Goal: Find specific page/section: Find specific page/section

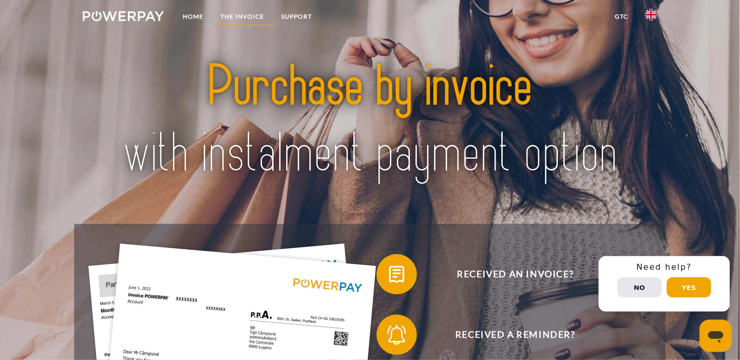
click at [250, 19] on link "THE INVOICE" at bounding box center [243, 17] width 61 height 18
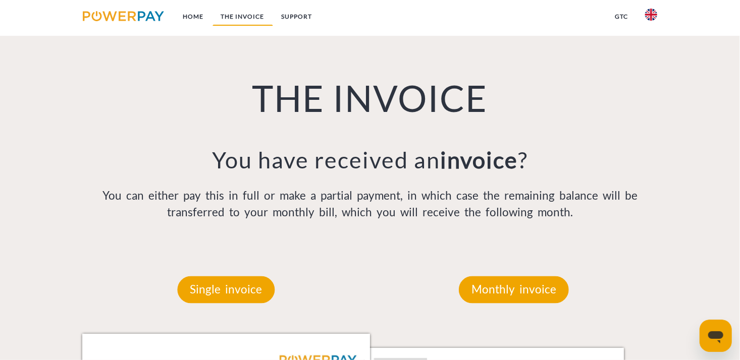
scroll to position [699, 0]
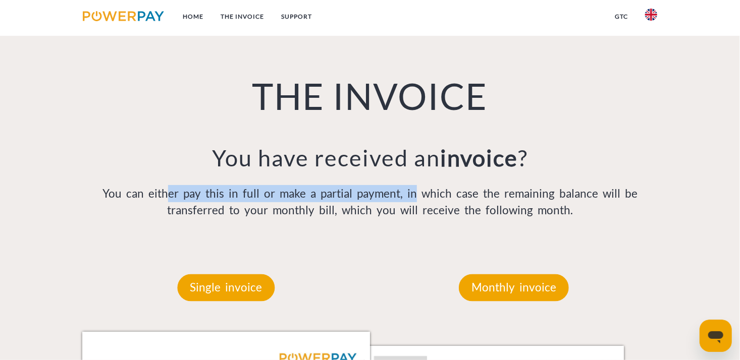
drag, startPoint x: 148, startPoint y: 192, endPoint x: 403, endPoint y: 193, distance: 254.9
click at [403, 193] on p "You can either pay this in full or make a partial payment, in which case the re…" at bounding box center [370, 202] width 576 height 34
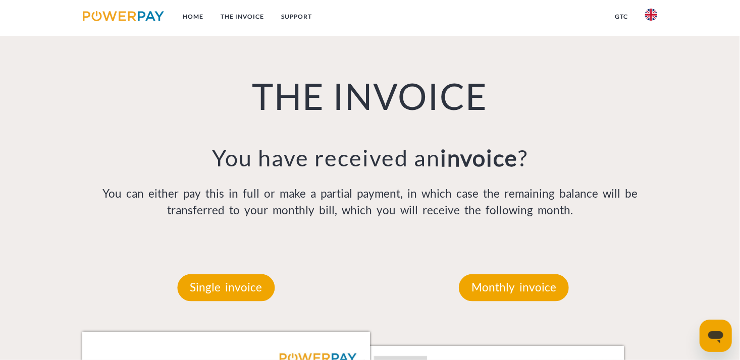
drag, startPoint x: 403, startPoint y: 193, endPoint x: 363, endPoint y: 211, distance: 43.2
click at [364, 211] on p "You can either pay this in full or make a partial payment, in which case the re…" at bounding box center [370, 202] width 576 height 34
click at [374, 203] on p "You can either pay this in full or make a partial payment, in which case the re…" at bounding box center [370, 202] width 576 height 34
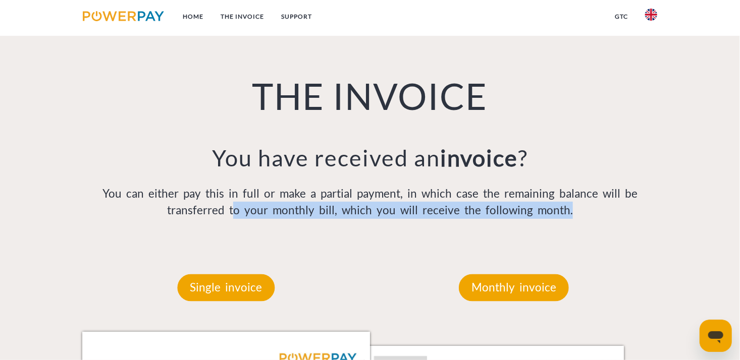
drag, startPoint x: 221, startPoint y: 211, endPoint x: 574, endPoint y: 205, distance: 352.9
click at [574, 205] on p "You can either pay this in full or make a partial payment, in which case the re…" at bounding box center [370, 202] width 576 height 34
drag, startPoint x: 574, startPoint y: 205, endPoint x: 419, endPoint y: 245, distance: 159.9
click at [419, 244] on div "THE INVOICE You have received an invoice ? You can either pay this in full or m…" at bounding box center [370, 120] width 592 height 247
click at [240, 215] on p "You can either pay this in full or make a partial payment, in which case the re…" at bounding box center [370, 202] width 576 height 34
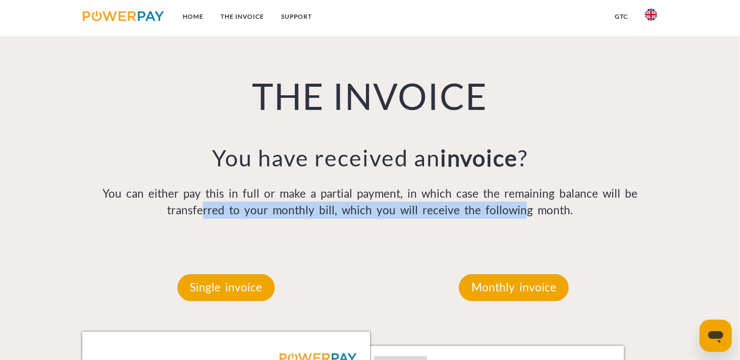
drag, startPoint x: 195, startPoint y: 213, endPoint x: 512, endPoint y: 216, distance: 317.0
click at [512, 216] on p "You can either pay this in full or make a partial payment, in which case the re…" at bounding box center [370, 202] width 576 height 34
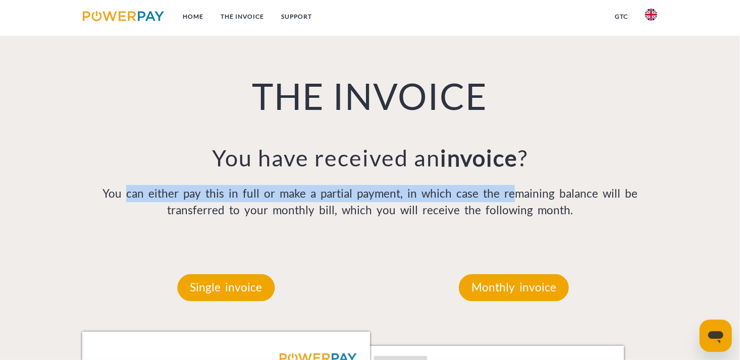
drag, startPoint x: 111, startPoint y: 198, endPoint x: 503, endPoint y: 192, distance: 391.8
click at [503, 192] on p "You can either pay this in full or make a partial payment, in which case the re…" at bounding box center [370, 202] width 576 height 34
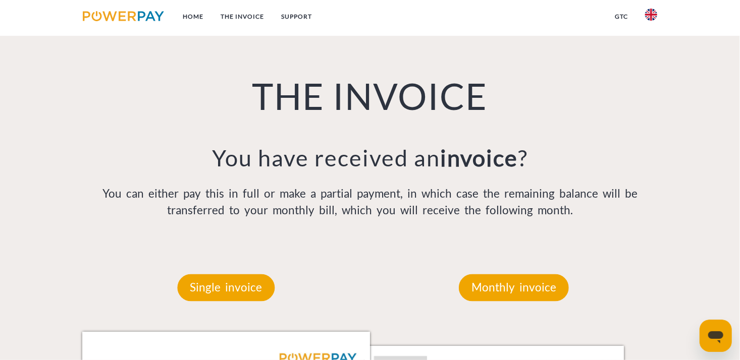
drag, startPoint x: 503, startPoint y: 192, endPoint x: 379, endPoint y: 213, distance: 125.8
click at [379, 213] on p "You can either pay this in full or make a partial payment, in which case the re…" at bounding box center [370, 202] width 576 height 34
click at [622, 195] on p "You can either pay this in full or make a partial payment, in which case the re…" at bounding box center [370, 202] width 576 height 34
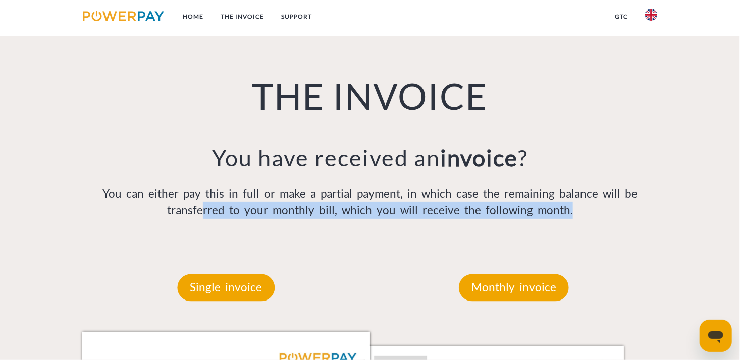
drag, startPoint x: 192, startPoint y: 216, endPoint x: 560, endPoint y: 216, distance: 368.0
click at [560, 216] on p "You can either pay this in full or make a partial payment, in which case the re…" at bounding box center [370, 202] width 576 height 34
drag, startPoint x: 560, startPoint y: 216, endPoint x: 420, endPoint y: 237, distance: 141.9
click at [420, 237] on div "THE INVOICE You have received an invoice ? You can either pay this in full or m…" at bounding box center [370, 120] width 592 height 247
click at [371, 244] on div "THE INVOICE You have received an invoice ? You can either pay this in full or m…" at bounding box center [370, 120] width 592 height 247
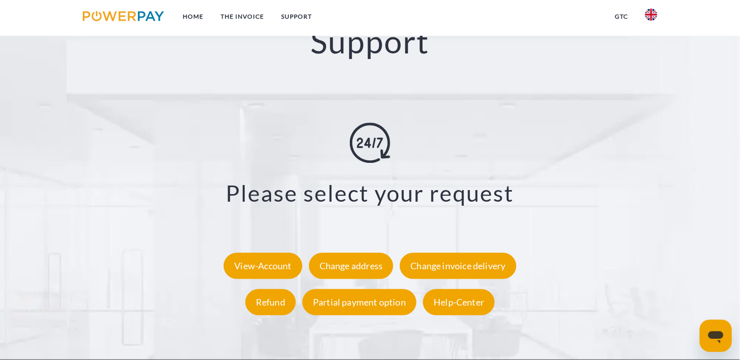
scroll to position [1759, 0]
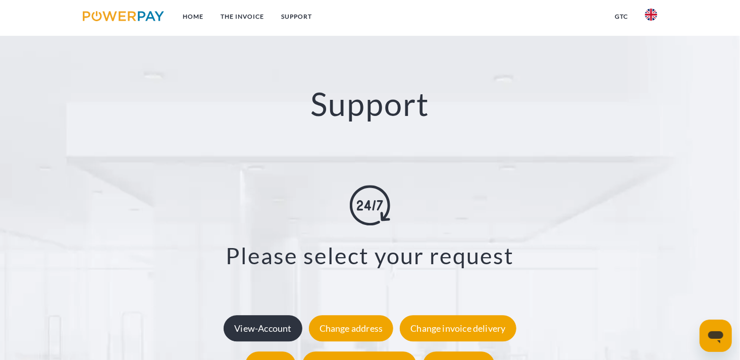
click at [261, 316] on div "View-Account" at bounding box center [263, 329] width 78 height 26
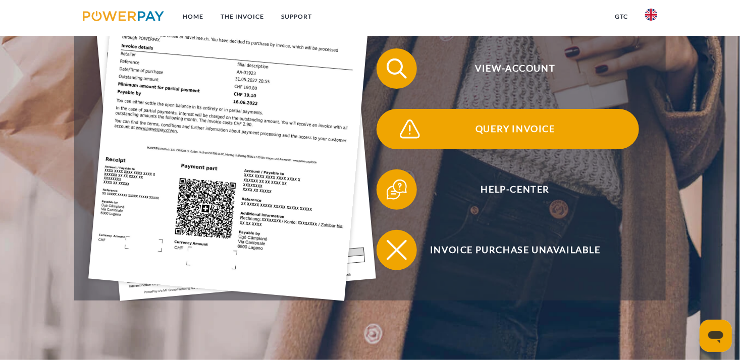
scroll to position [252, 0]
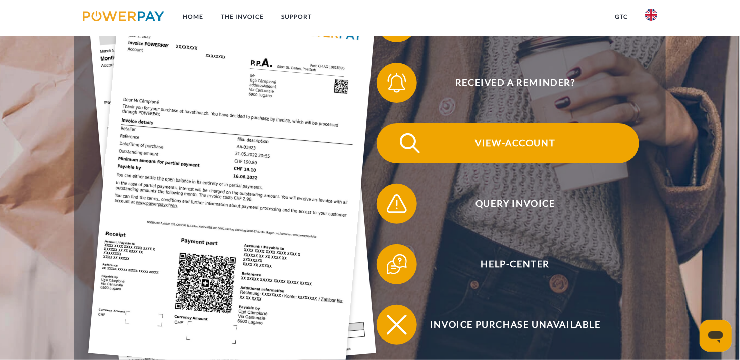
click at [516, 144] on span "View-Account" at bounding box center [515, 143] width 247 height 40
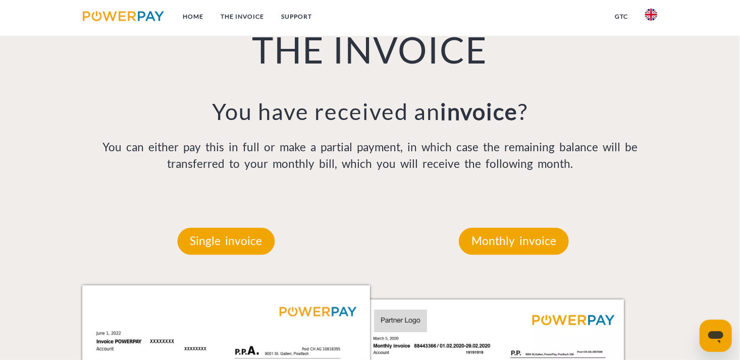
scroll to position [767, 0]
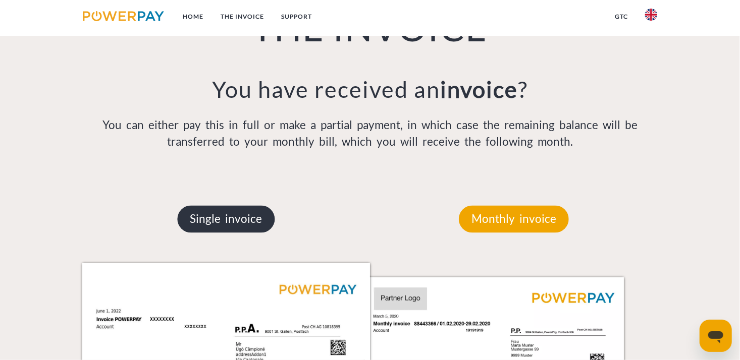
click at [234, 225] on p "Single invoice" at bounding box center [225, 219] width 97 height 27
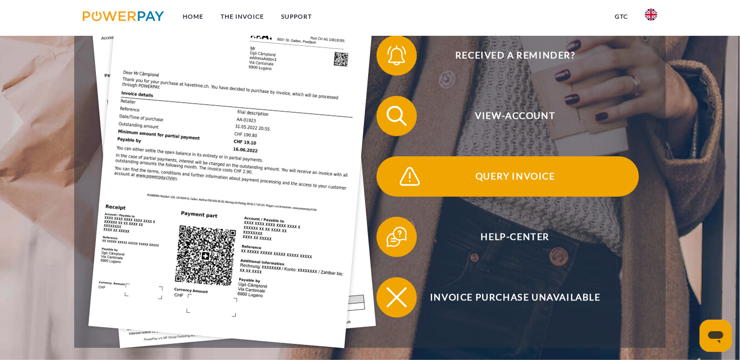
scroll to position [263, 0]
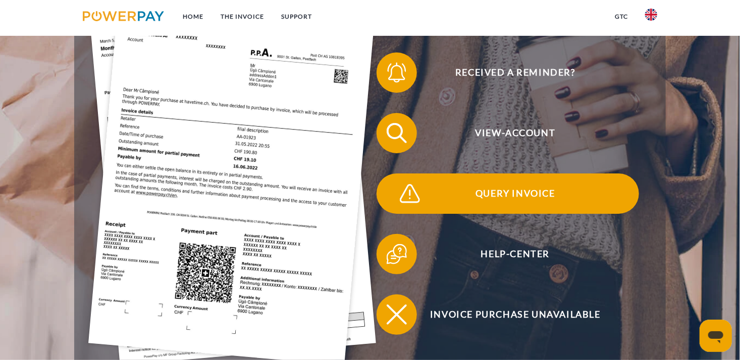
click at [503, 197] on span "Query Invoice" at bounding box center [515, 194] width 247 height 40
